Goal: Navigation & Orientation: Find specific page/section

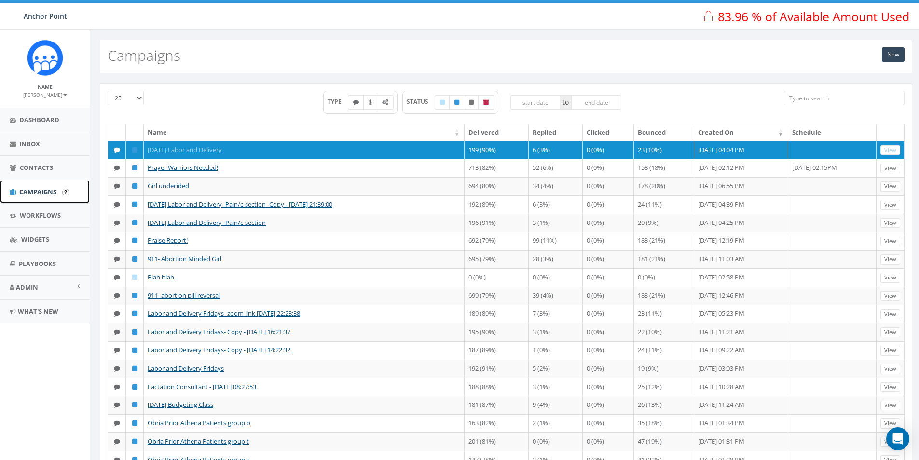
click at [33, 191] on span "Campaigns" at bounding box center [37, 191] width 37 height 9
